Goal: Task Accomplishment & Management: Use online tool/utility

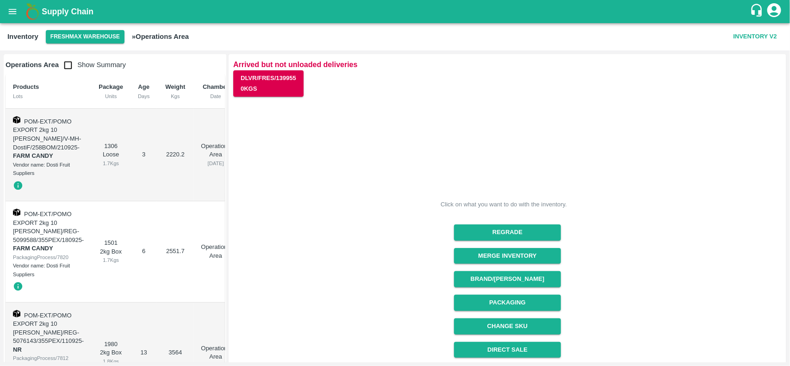
click at [521, 266] on div "Brand/[PERSON_NAME]" at bounding box center [504, 276] width 114 height 24
click at [524, 309] on button "Packaging" at bounding box center [507, 303] width 107 height 16
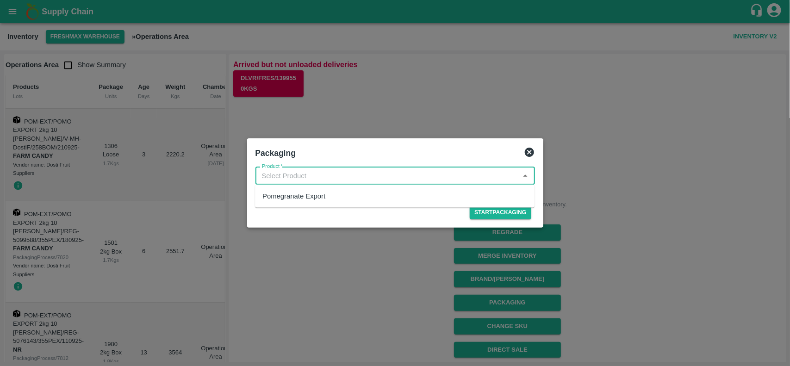
click at [314, 178] on input "Product   *" at bounding box center [387, 176] width 259 height 12
click at [312, 194] on div "Pomegranate Export" at bounding box center [293, 196] width 63 height 10
type input "Pomegranate Export"
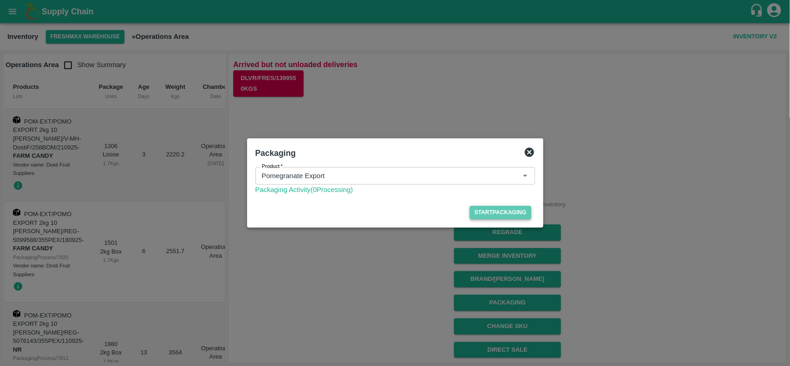
click at [508, 214] on button "Start Packaging" at bounding box center [500, 212] width 61 height 13
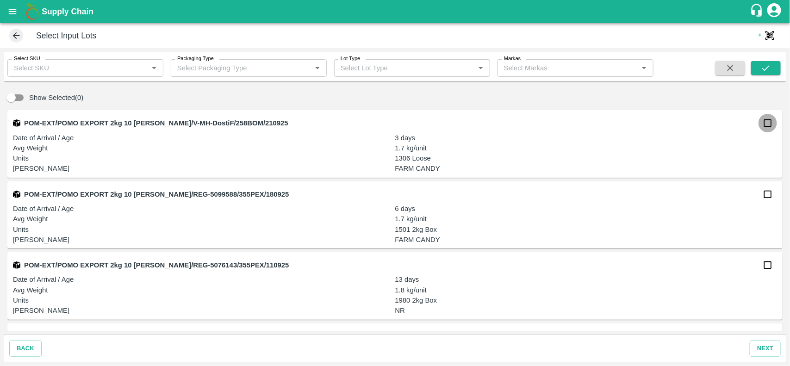
click at [765, 125] on input "checkbox" at bounding box center [768, 123] width 19 height 19
checkbox input "true"
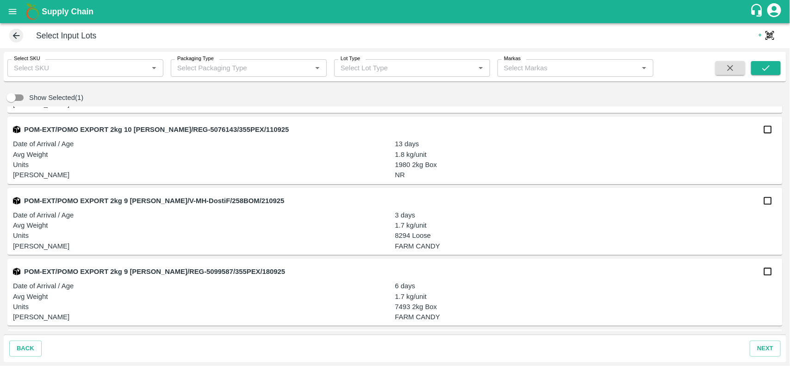
scroll to position [137, 0]
click at [767, 196] on input "checkbox" at bounding box center [768, 199] width 19 height 19
checkbox input "true"
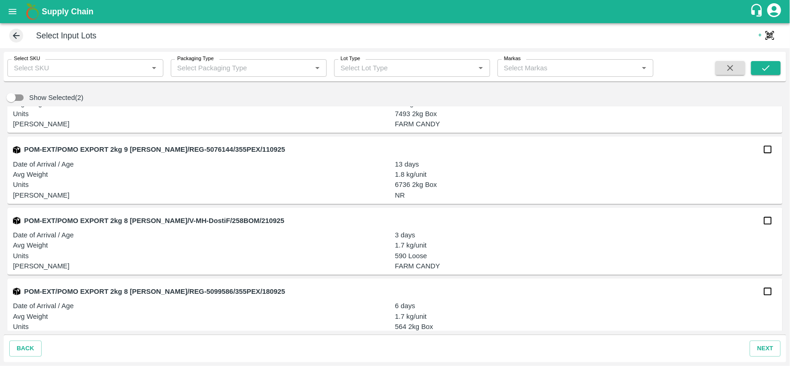
scroll to position [332, 0]
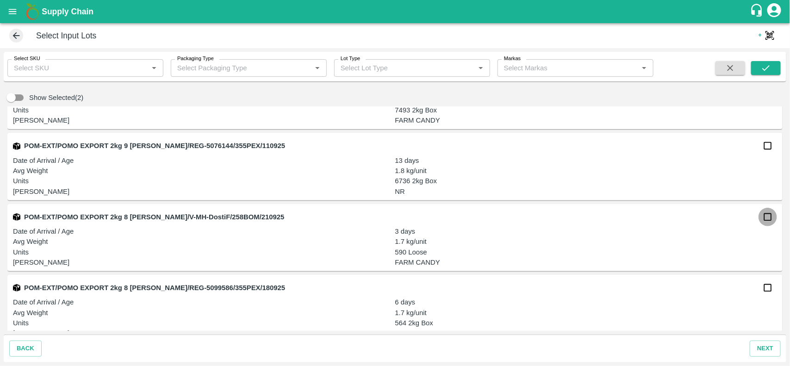
click at [766, 221] on input "checkbox" at bounding box center [768, 217] width 19 height 19
checkbox input "true"
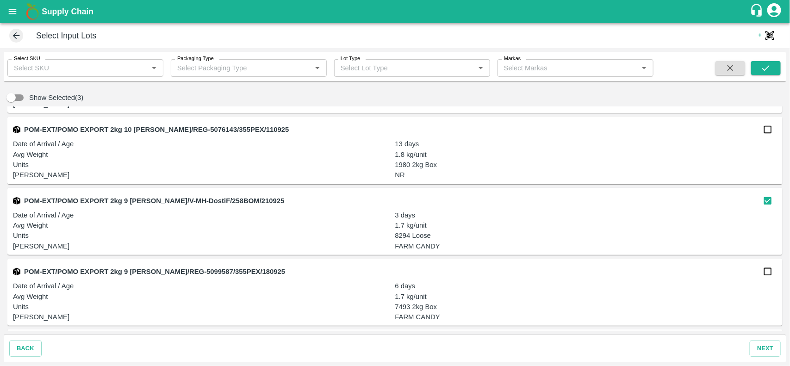
scroll to position [0, 0]
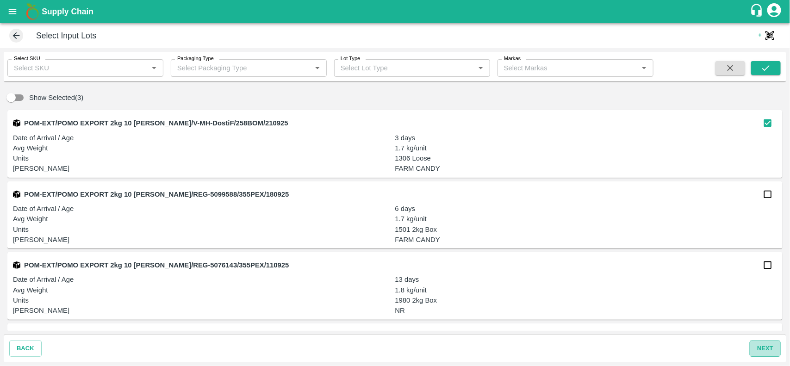
click at [762, 344] on button "next" at bounding box center [765, 349] width 31 height 16
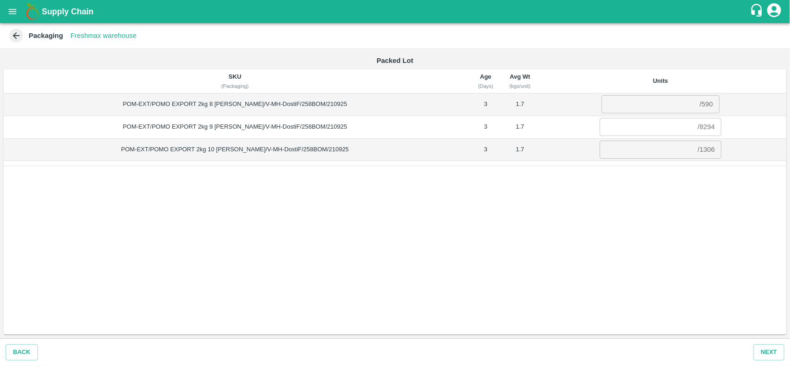
click at [700, 105] on div "/ 590" at bounding box center [706, 105] width 13 height 0
copy div "590"
click at [643, 95] on input "number" at bounding box center [649, 104] width 94 height 18
paste input "590"
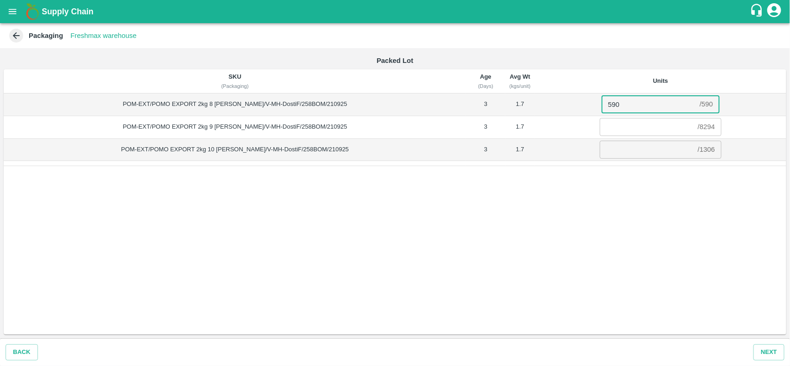
type input "590"
click at [698, 127] on div "/ 8294" at bounding box center [706, 127] width 17 height 0
copy div "8294"
click at [633, 126] on input "number" at bounding box center [647, 127] width 94 height 18
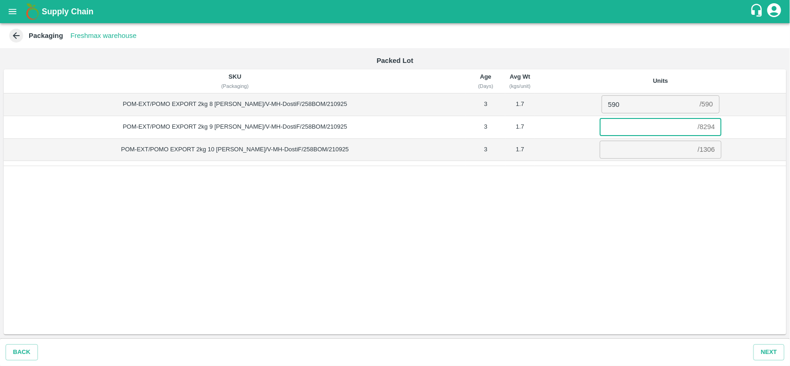
paste input "8294"
type input "8294"
click at [698, 150] on div "/ 1306" at bounding box center [706, 150] width 17 height 0
copy div "1306"
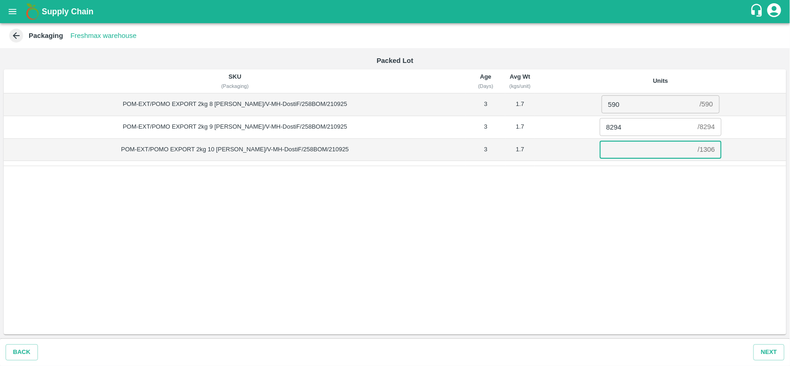
click at [640, 148] on input "number" at bounding box center [647, 150] width 94 height 18
paste input "1306"
type input "1306"
click at [763, 350] on button "Next" at bounding box center [769, 352] width 31 height 16
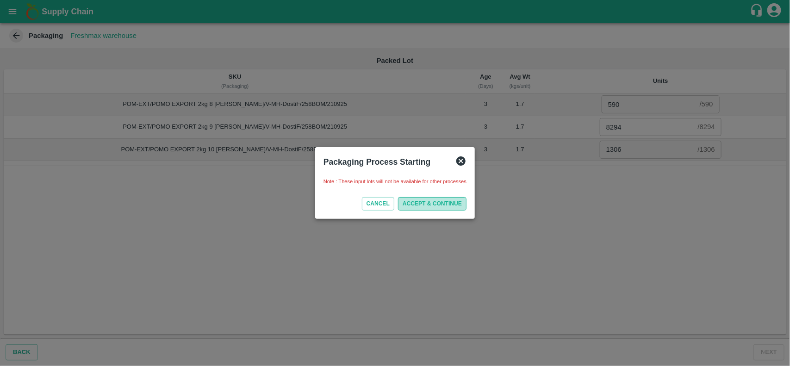
click at [434, 202] on button "ACCEPT & CONTINUE" at bounding box center [432, 203] width 69 height 13
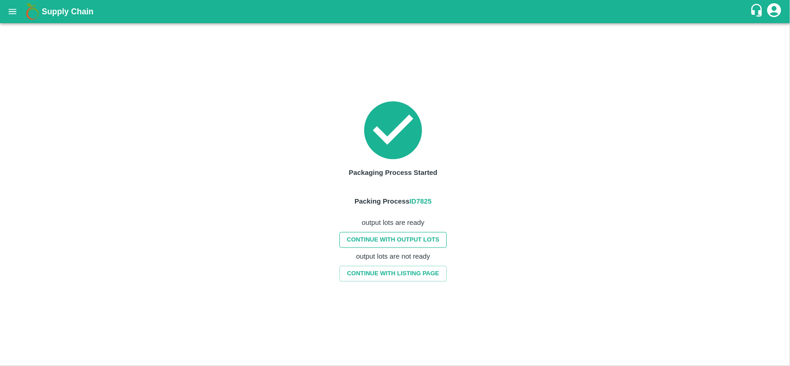
click at [434, 239] on link "CONTINUE WITH OUTPUT LOTS" at bounding box center [392, 240] width 107 height 16
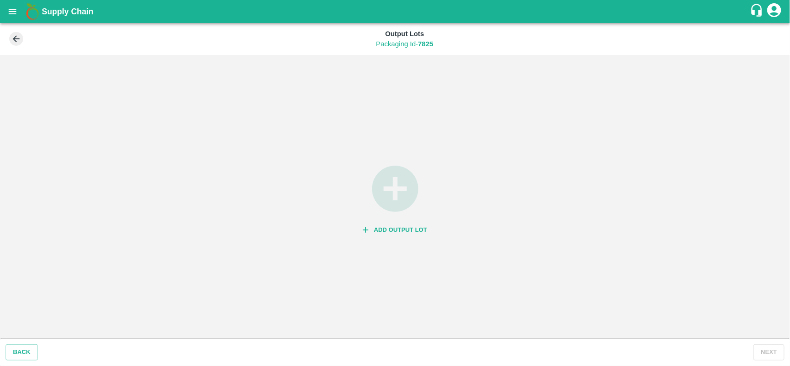
click at [390, 226] on button "Add Output Lot" at bounding box center [395, 230] width 72 height 16
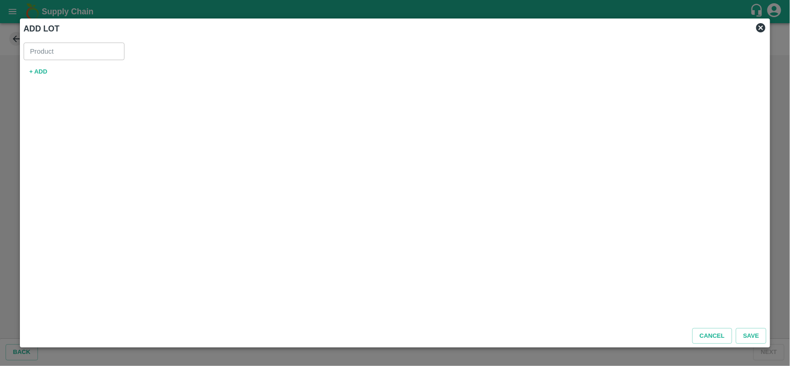
type input "Pomegranate Export"
click at [37, 74] on button "+ ADD" at bounding box center [39, 72] width 30 height 16
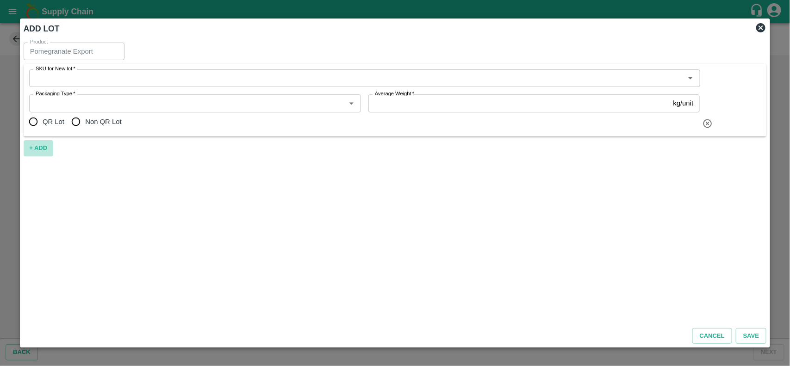
click at [34, 147] on button "+ ADD" at bounding box center [39, 148] width 30 height 16
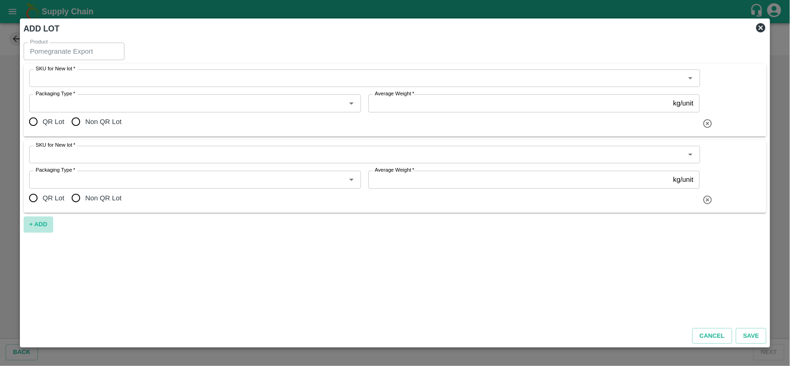
click at [37, 223] on button "+ ADD" at bounding box center [39, 225] width 30 height 16
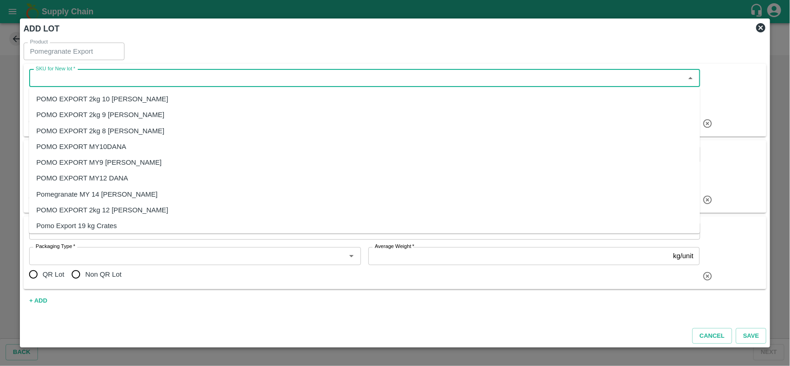
click at [66, 83] on input "SKU for New lot   *" at bounding box center [357, 78] width 650 height 12
click at [124, 101] on div "POMO EXPORT 2kg 10 [PERSON_NAME]" at bounding box center [103, 99] width 132 height 10
type input "POMO EXPORT 2kg 10 [PERSON_NAME]"
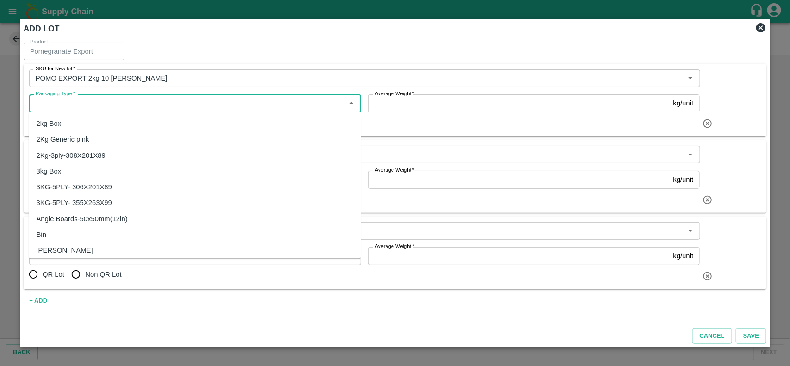
click at [112, 107] on input "Packaging Type   *" at bounding box center [187, 103] width 311 height 12
click at [60, 122] on div "2kg Box" at bounding box center [49, 124] width 25 height 10
type input "2kg Box"
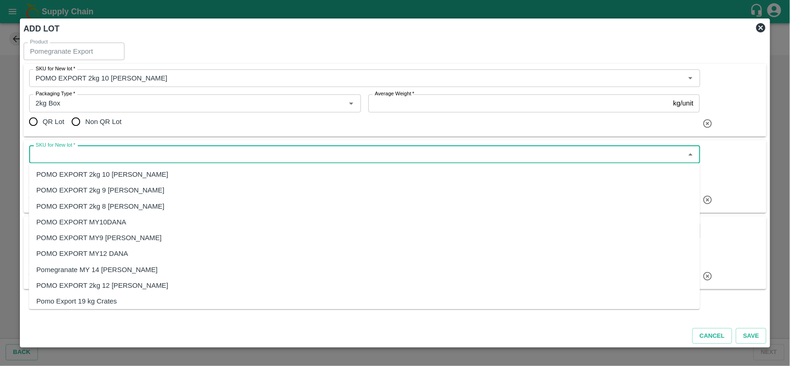
click at [77, 160] on input "SKU for New lot   *" at bounding box center [357, 155] width 650 height 12
click at [126, 195] on div "POMO EXPORT 2kg 9 [PERSON_NAME]" at bounding box center [101, 191] width 128 height 10
type input "POMO EXPORT 2kg 9 [PERSON_NAME]"
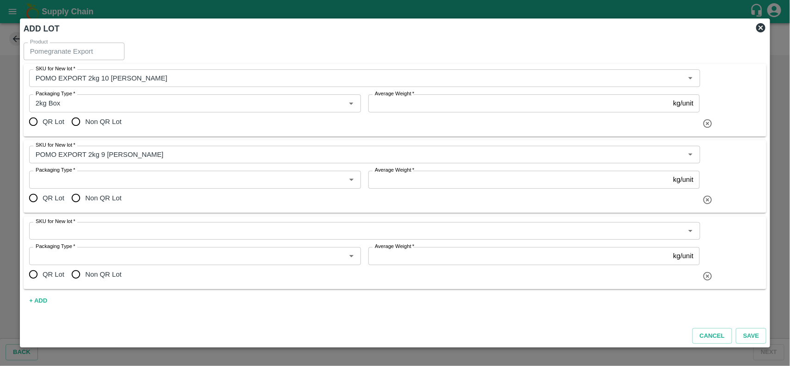
click at [95, 191] on label "Non QR Lot" at bounding box center [94, 198] width 55 height 19
click at [85, 191] on input "Non QR Lot" at bounding box center [76, 198] width 19 height 19
radio input "true"
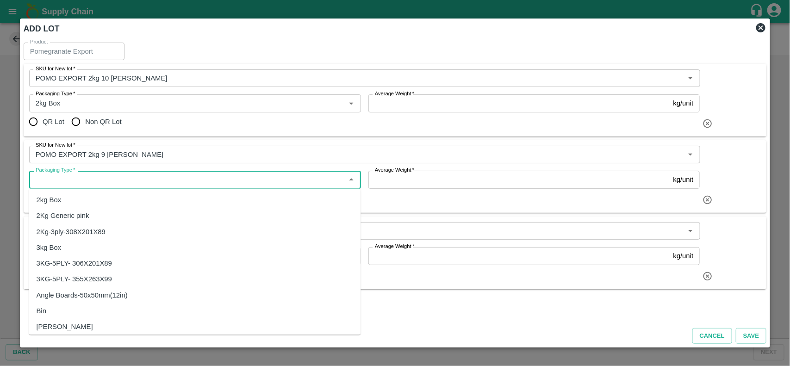
click at [95, 185] on input "Packaging Type   *" at bounding box center [187, 180] width 311 height 12
click at [55, 205] on div "2kg Box" at bounding box center [49, 200] width 25 height 10
type input "2kg Box"
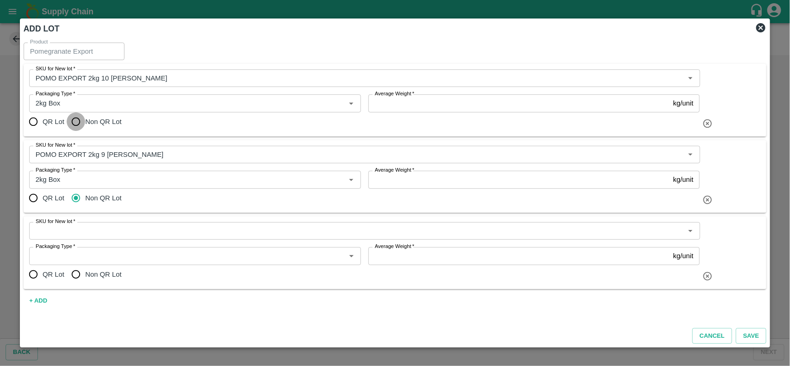
click at [77, 124] on input "Non QR Lot" at bounding box center [76, 121] width 19 height 19
radio input "true"
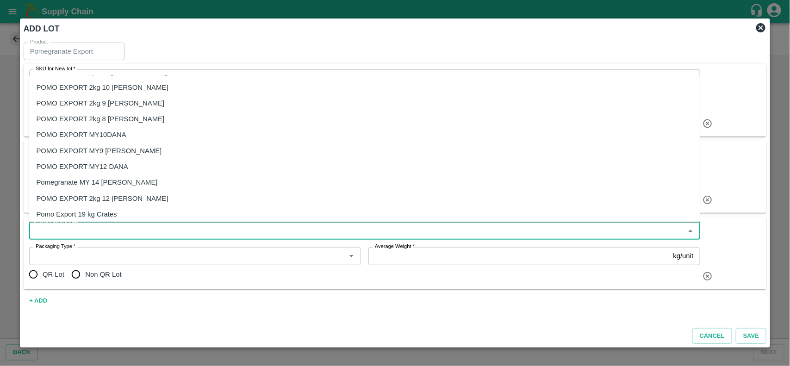
click at [83, 235] on input "SKU for New lot   *" at bounding box center [357, 231] width 650 height 12
click at [114, 116] on div "POMO EXPORT 2kg 8 [PERSON_NAME]" at bounding box center [101, 119] width 128 height 10
type input "POMO EXPORT 2kg 8 [PERSON_NAME]"
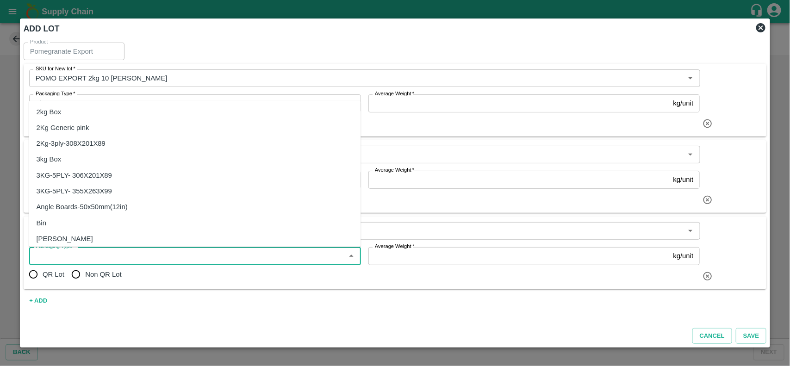
click at [84, 253] on input "Packaging Type   *" at bounding box center [187, 256] width 311 height 12
click at [54, 120] on div "2Kg Generic pink" at bounding box center [195, 128] width 332 height 16
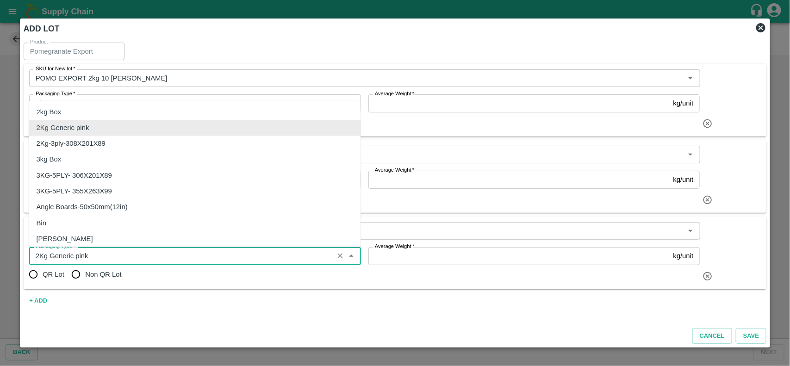
click at [80, 250] on input "Packaging Type   *" at bounding box center [181, 256] width 299 height 12
click at [55, 114] on div "2kg Box" at bounding box center [49, 112] width 25 height 10
type input "2kg Box"
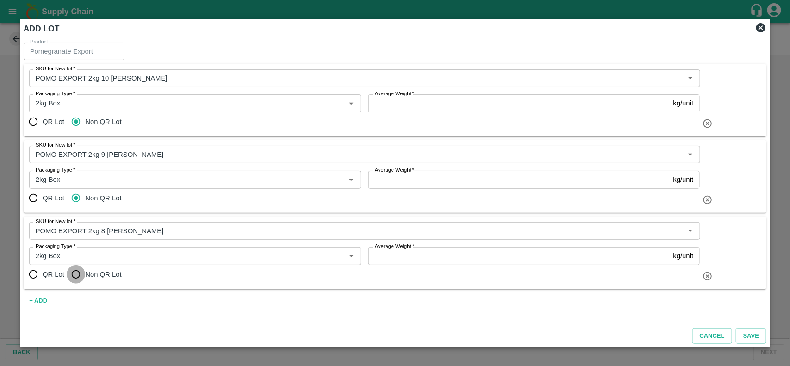
click at [77, 276] on input "Non QR Lot" at bounding box center [76, 274] width 19 height 19
radio input "true"
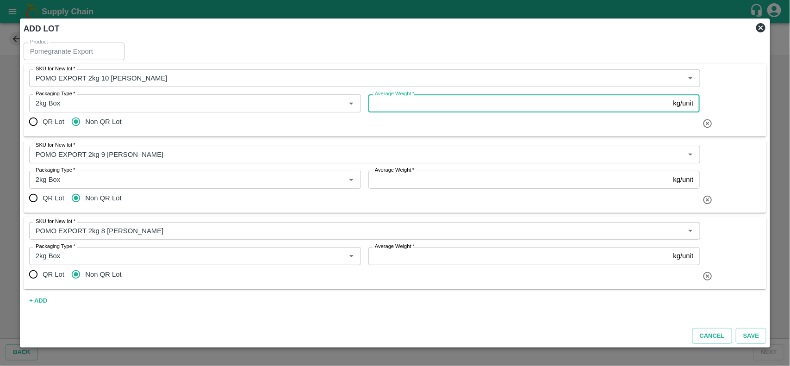
click at [394, 102] on input "Average Weight   *" at bounding box center [518, 103] width 301 height 18
type input "1.7"
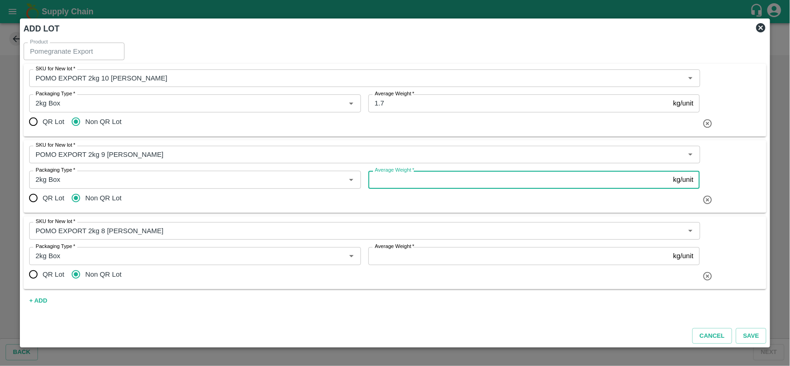
click at [385, 181] on input "Average Weight   *" at bounding box center [518, 180] width 301 height 18
type input "1.7"
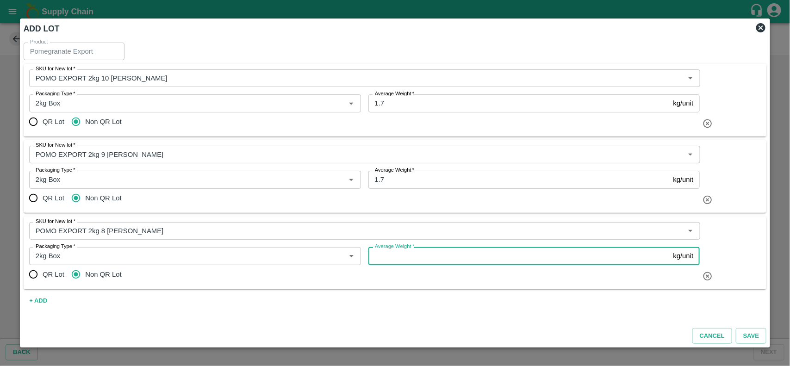
click at [388, 257] on input "Average Weight   *" at bounding box center [518, 256] width 301 height 18
type input "1.7"
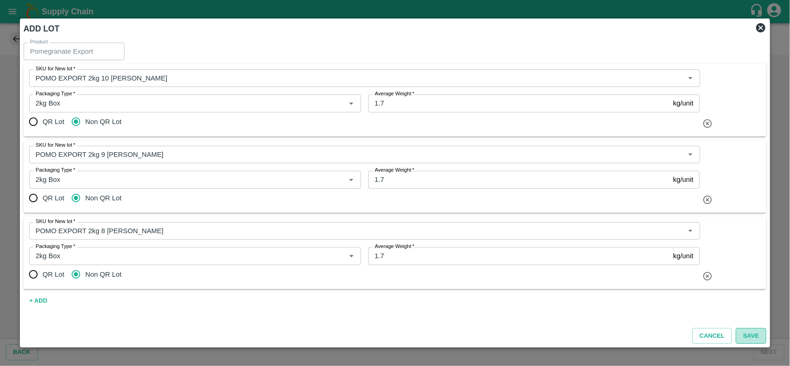
click at [748, 334] on button "Save" at bounding box center [751, 336] width 31 height 16
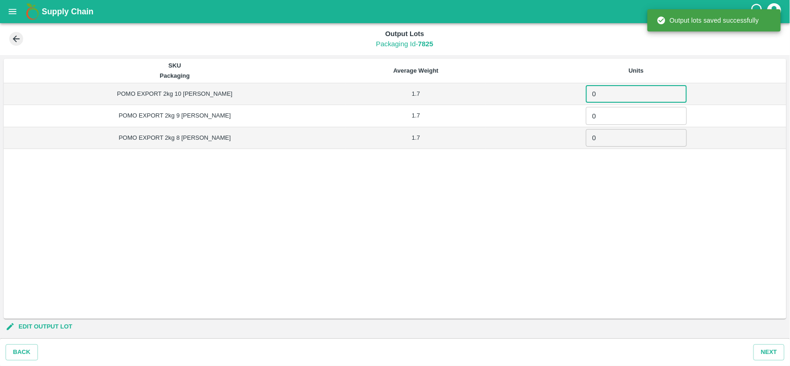
click at [605, 98] on input "0" at bounding box center [636, 94] width 101 height 18
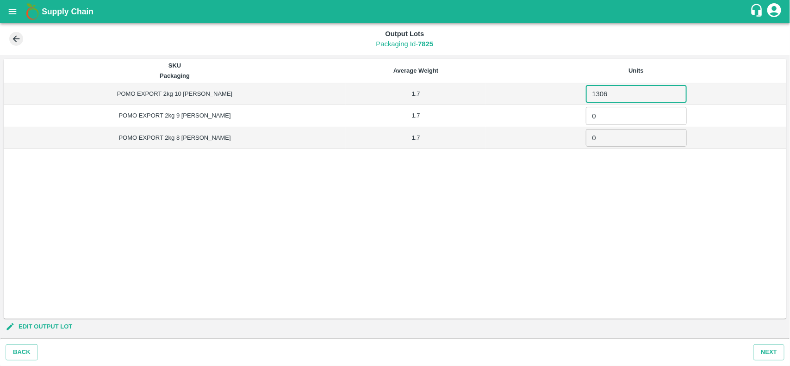
type input "1306"
click at [594, 111] on input "0" at bounding box center [636, 116] width 101 height 18
type input "8294"
click at [593, 137] on input "0" at bounding box center [636, 138] width 101 height 18
type input "590"
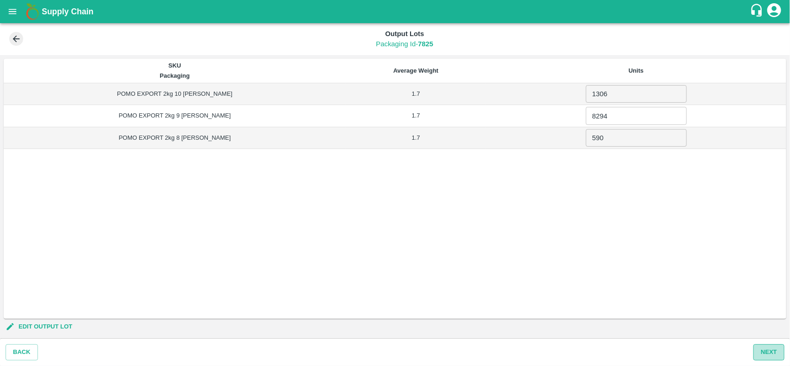
click at [775, 357] on button "Next" at bounding box center [769, 352] width 31 height 16
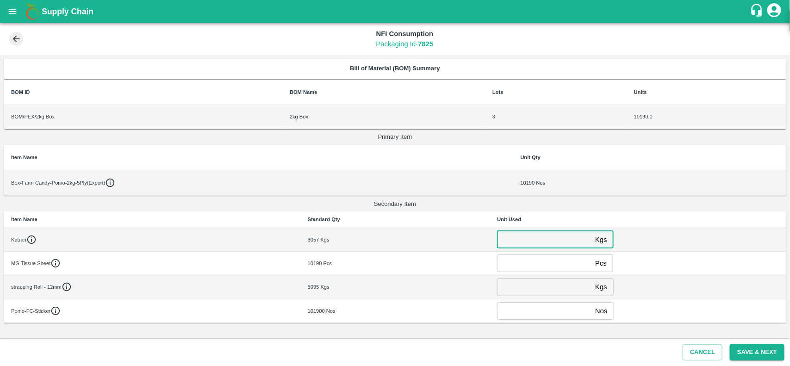
click at [531, 242] on input "number" at bounding box center [544, 240] width 94 height 18
type input "2038"
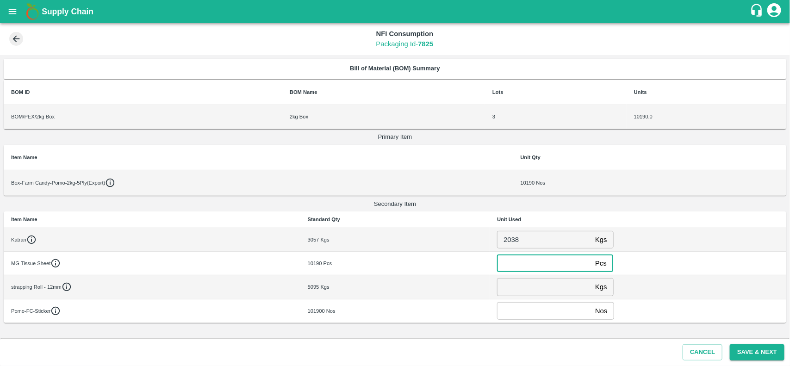
click at [526, 265] on input "number" at bounding box center [544, 264] width 94 height 18
type input "0"
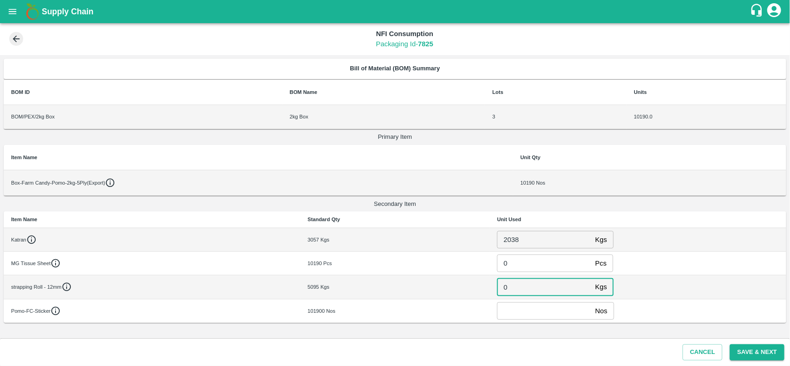
type input "0"
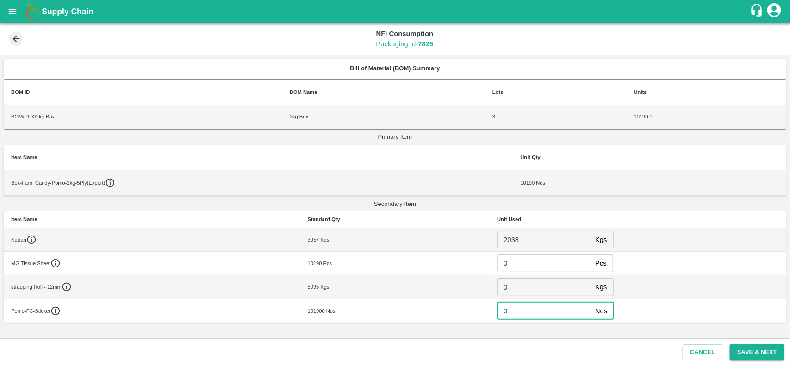
type input "0"
click at [764, 350] on button "Save & Next" at bounding box center [757, 352] width 55 height 16
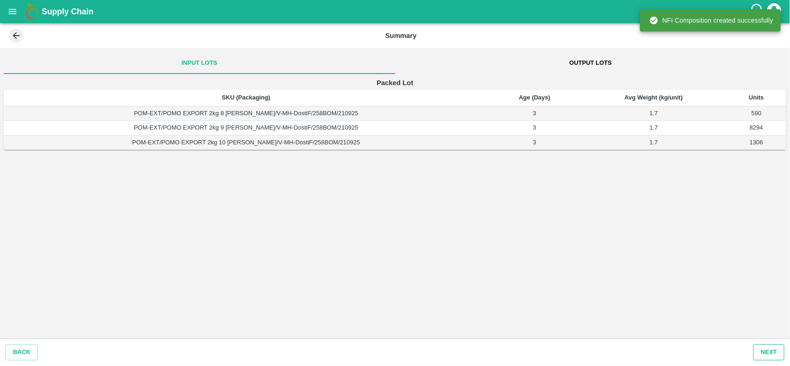
click at [764, 350] on button "Next" at bounding box center [769, 352] width 31 height 16
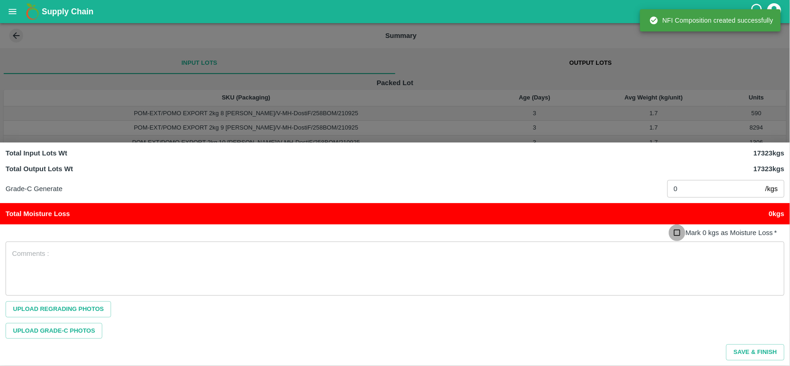
click at [679, 232] on input "Mark 0 kgs as Moisture Loss   *" at bounding box center [677, 233] width 17 height 17
checkbox input "true"
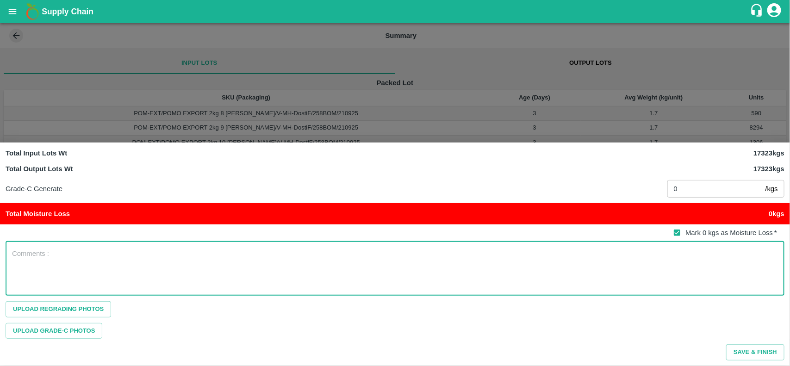
click at [612, 251] on textarea at bounding box center [395, 268] width 766 height 39
type textarea "NA"
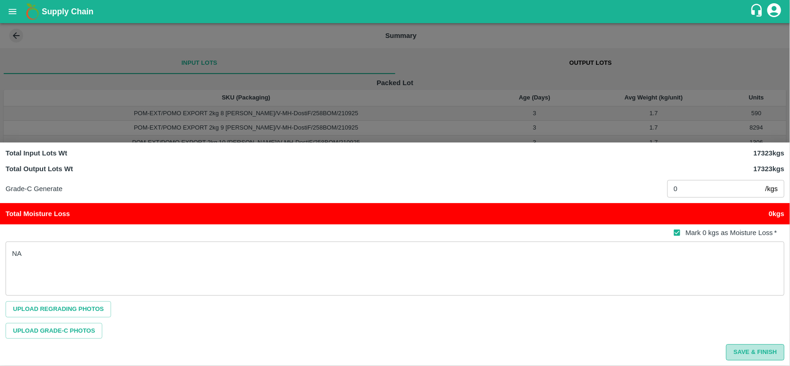
click at [767, 354] on button "Save & Finish" at bounding box center [755, 352] width 58 height 16
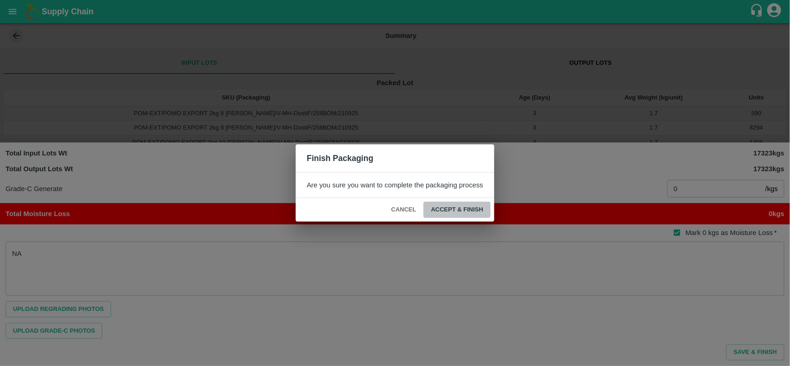
click at [481, 216] on button "ACCEPT & FINISH" at bounding box center [457, 210] width 67 height 16
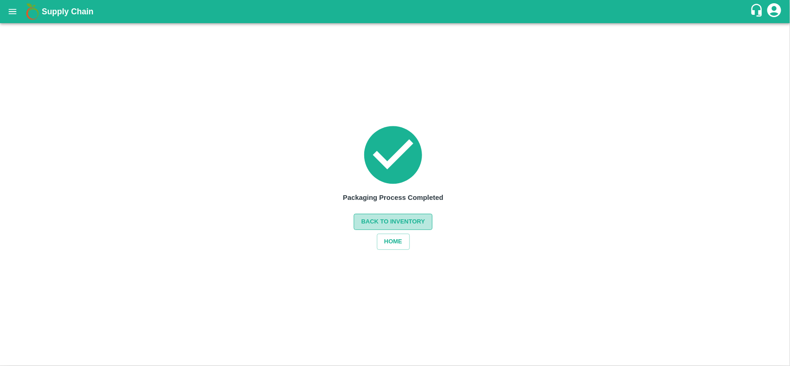
click at [417, 218] on button "Back to Inventory" at bounding box center [393, 222] width 79 height 16
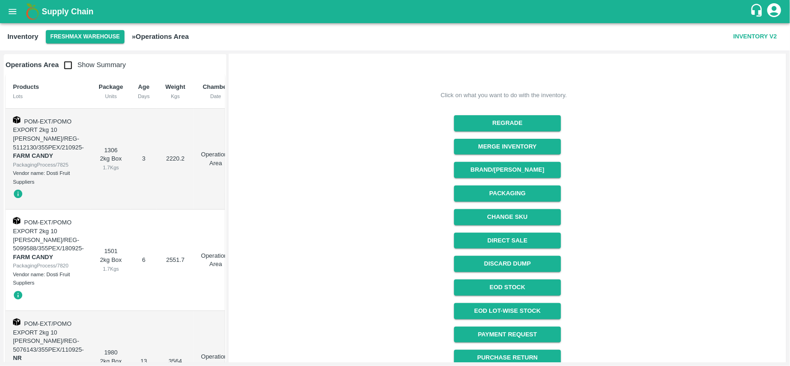
scroll to position [117, 0]
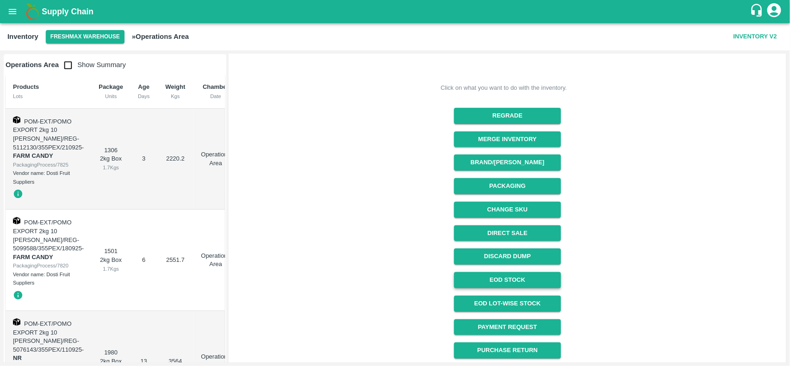
click at [524, 287] on link "EOD Stock" at bounding box center [507, 280] width 107 height 16
click at [10, 12] on icon "open drawer" at bounding box center [13, 11] width 8 height 5
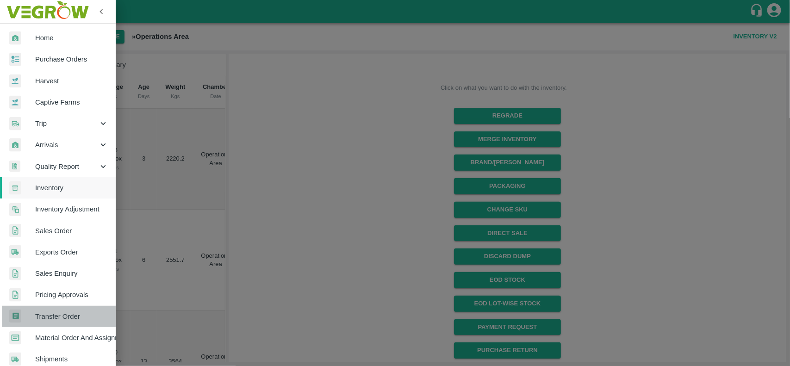
click at [73, 316] on span "Transfer Order" at bounding box center [71, 317] width 73 height 10
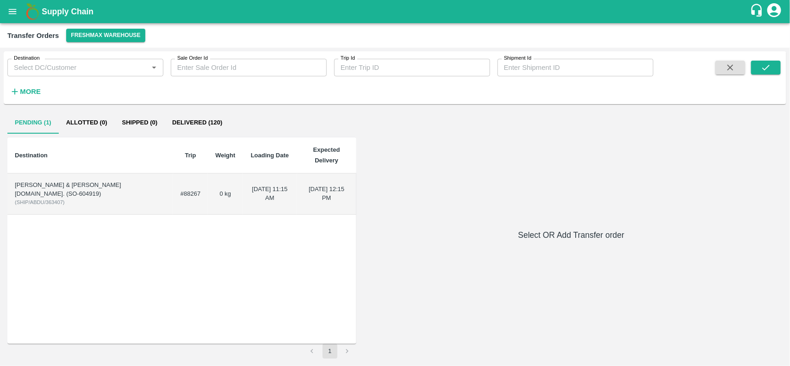
click at [81, 180] on td "[PERSON_NAME] & [PERSON_NAME][DOMAIN_NAME]. (SO-604919) ( SHIP/ABDU/363407 )" at bounding box center [90, 194] width 166 height 41
